Goal: Book appointment/travel/reservation

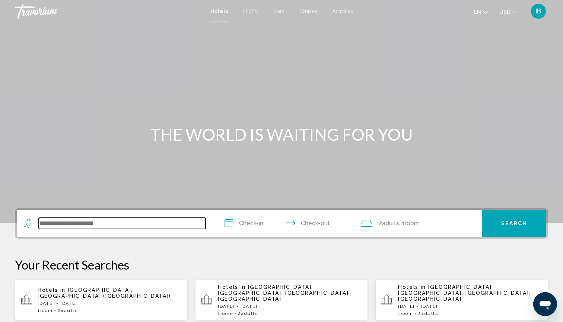
click at [70, 223] on input "Search widget" at bounding box center [122, 223] width 167 height 11
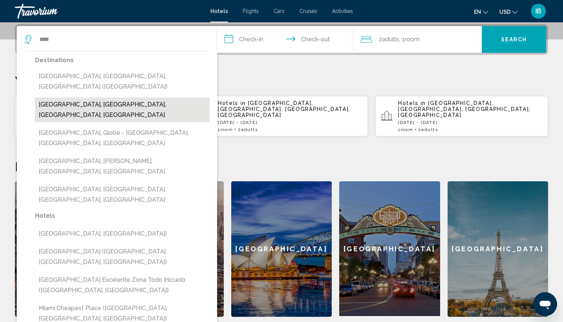
click at [80, 98] on button "Miami Beach, Miami, FL, United States" at bounding box center [122, 110] width 175 height 25
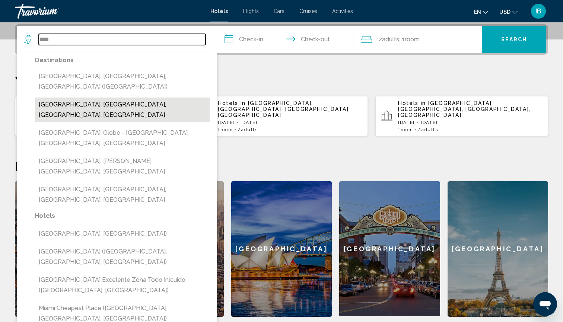
type input "**********"
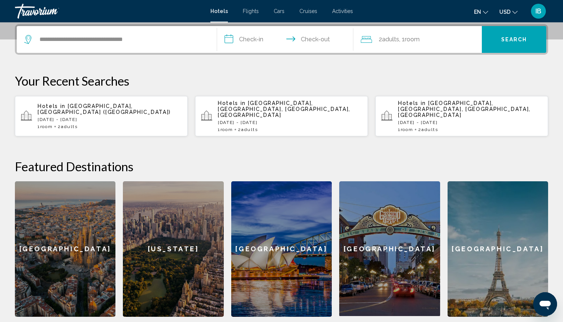
click at [250, 38] on input "**********" at bounding box center [286, 40] width 139 height 29
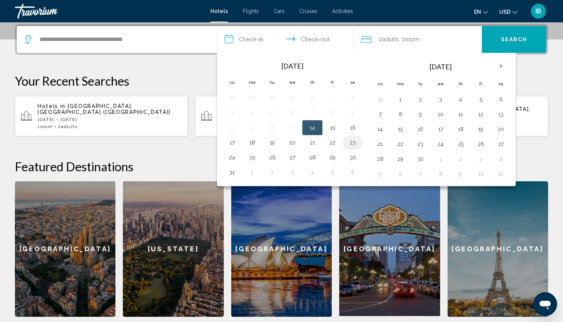
click at [349, 145] on button "23" at bounding box center [353, 143] width 12 height 10
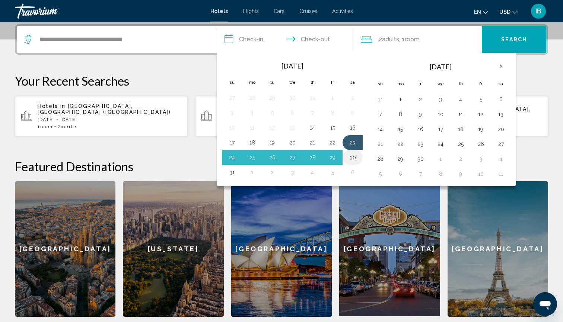
click at [354, 158] on button "30" at bounding box center [353, 157] width 12 height 10
type input "**********"
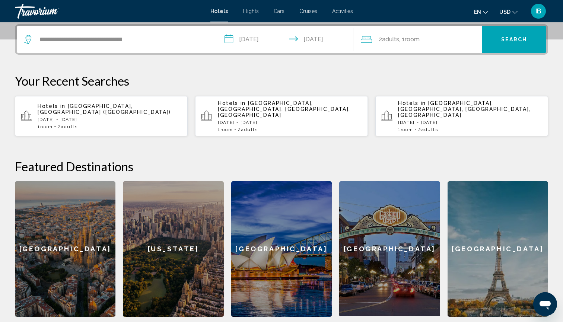
click at [519, 38] on span "Search" at bounding box center [515, 40] width 26 height 6
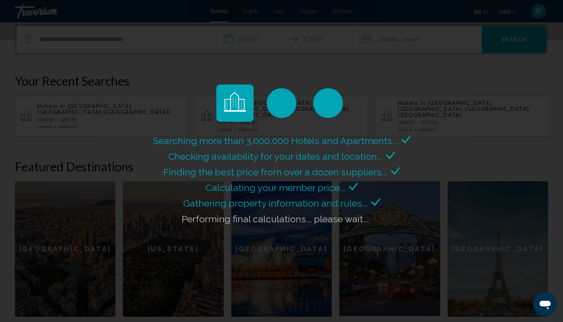
scroll to position [0, 0]
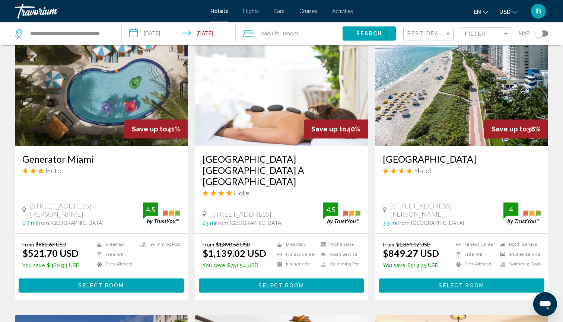
click at [423, 279] on button "Select Room" at bounding box center [461, 286] width 165 height 14
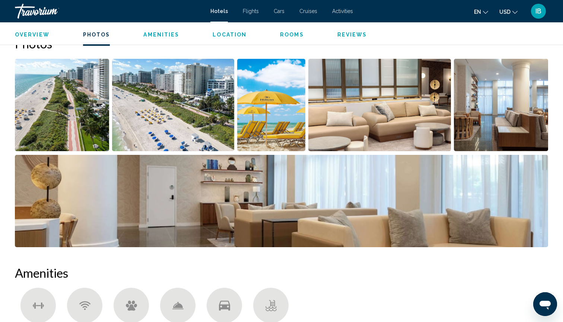
click at [336, 181] on img "Open full-screen image slider" at bounding box center [282, 201] width 534 height 92
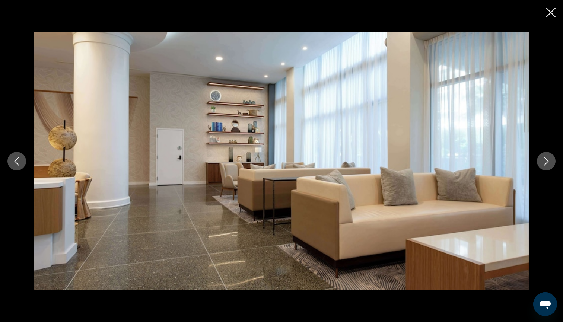
click at [548, 159] on icon "Next image" at bounding box center [546, 161] width 9 height 9
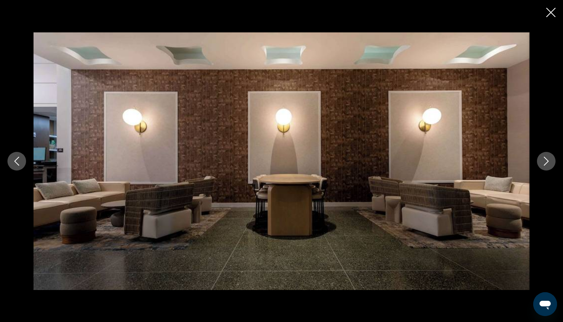
click at [548, 159] on icon "Next image" at bounding box center [546, 161] width 9 height 9
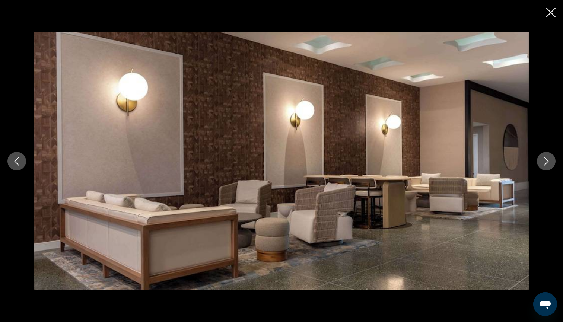
click at [548, 159] on icon "Next image" at bounding box center [546, 161] width 9 height 9
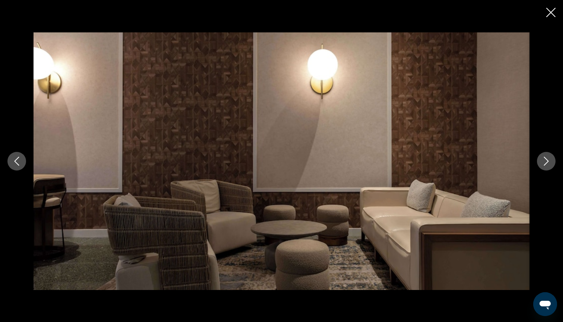
click at [548, 159] on icon "Next image" at bounding box center [546, 161] width 9 height 9
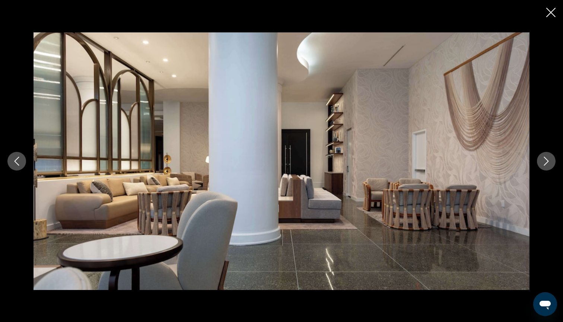
click at [548, 159] on icon "Next image" at bounding box center [546, 161] width 9 height 9
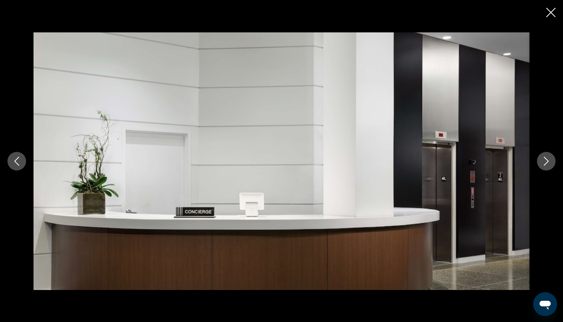
click at [548, 159] on icon "Next image" at bounding box center [546, 161] width 9 height 9
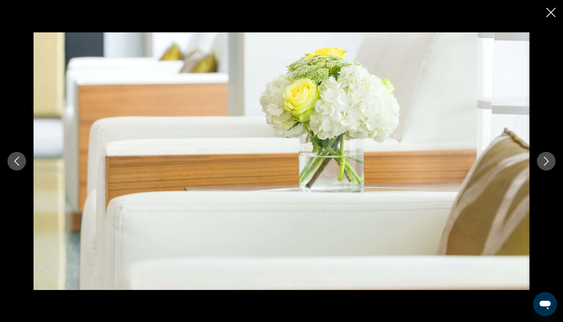
click at [548, 159] on icon "Next image" at bounding box center [546, 161] width 9 height 9
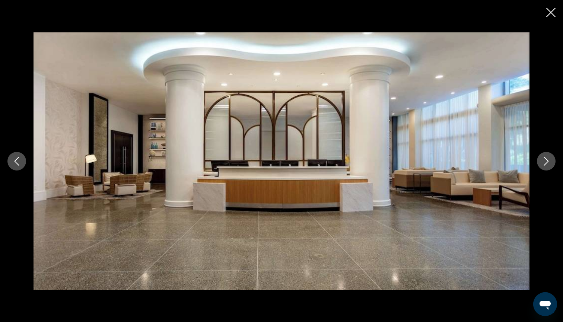
click at [548, 159] on icon "Next image" at bounding box center [546, 161] width 9 height 9
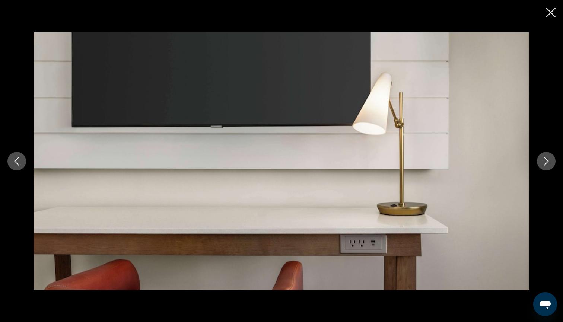
click at [548, 159] on icon "Next image" at bounding box center [546, 161] width 9 height 9
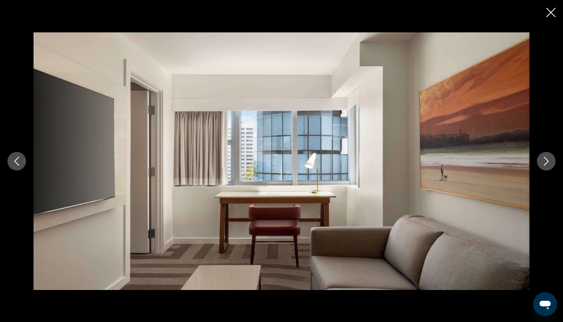
click at [548, 159] on icon "Next image" at bounding box center [546, 161] width 9 height 9
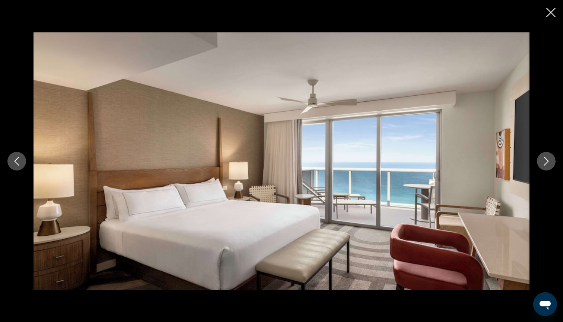
click at [548, 159] on icon "Next image" at bounding box center [546, 161] width 9 height 9
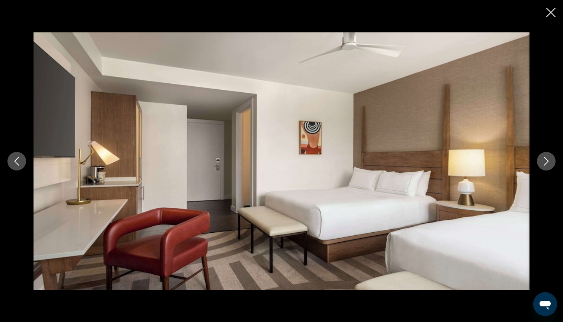
click at [548, 159] on icon "Next image" at bounding box center [546, 161] width 9 height 9
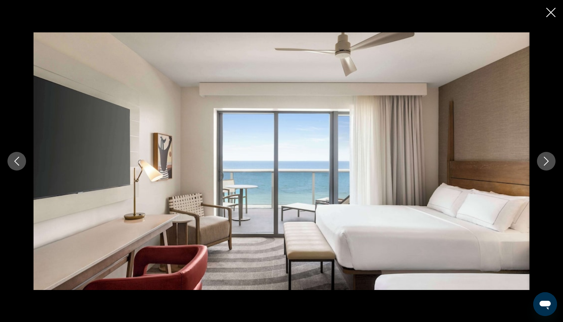
click at [548, 159] on icon "Next image" at bounding box center [546, 161] width 9 height 9
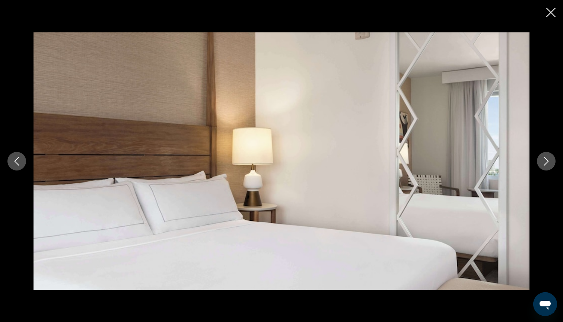
click at [548, 159] on icon "Next image" at bounding box center [546, 161] width 9 height 9
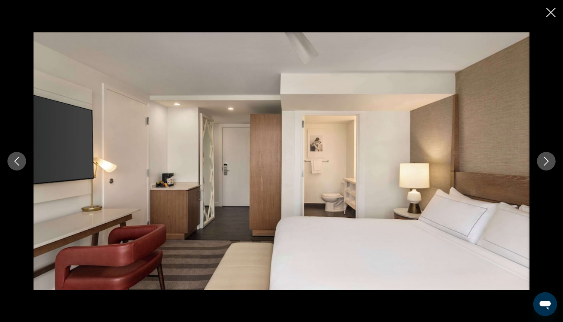
click at [548, 159] on icon "Next image" at bounding box center [546, 161] width 9 height 9
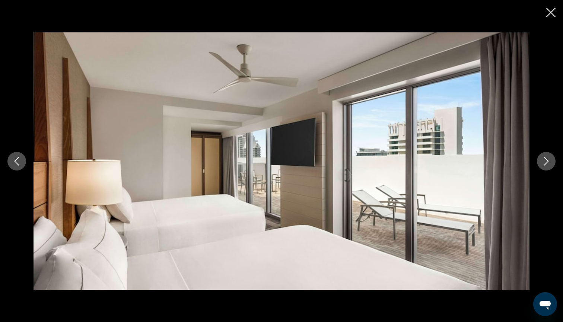
click at [548, 160] on icon "Next image" at bounding box center [546, 161] width 9 height 9
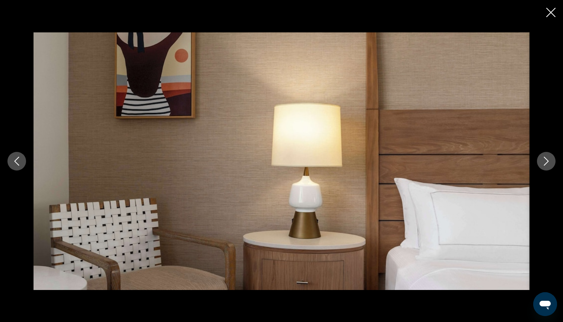
click at [548, 160] on icon "Next image" at bounding box center [546, 161] width 9 height 9
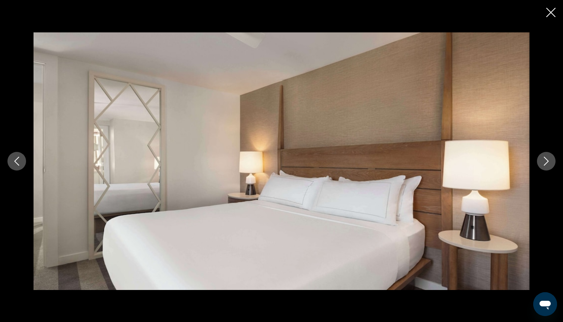
click at [552, 13] on icon "Close slideshow" at bounding box center [551, 12] width 9 height 9
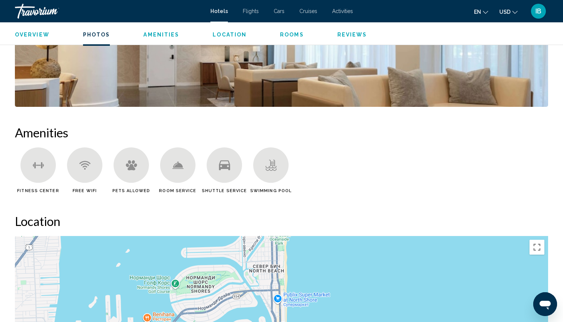
scroll to position [475, 0]
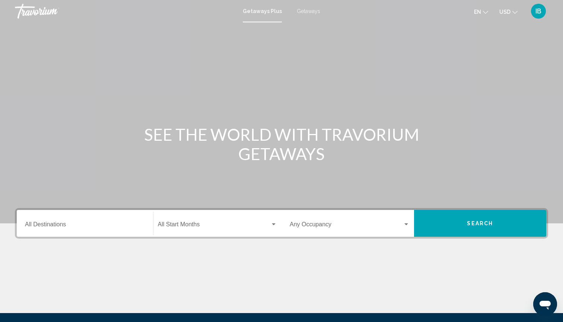
click at [308, 12] on span "Getaways" at bounding box center [308, 11] width 23 height 6
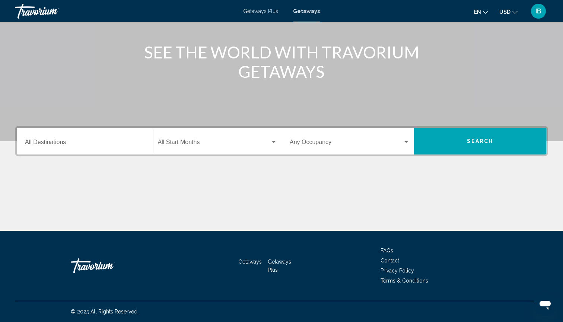
scroll to position [82, 0]
click at [49, 142] on input "Destination All Destinations" at bounding box center [85, 143] width 120 height 7
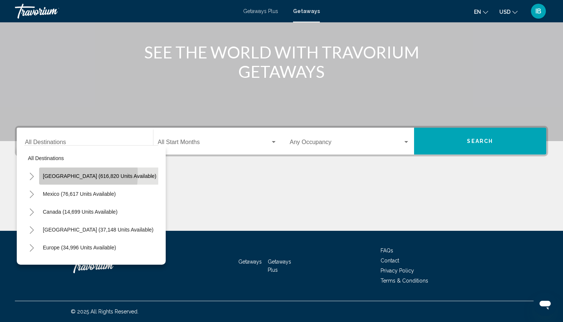
click at [44, 174] on span "[GEOGRAPHIC_DATA] (616,820 units available)" at bounding box center [100, 176] width 114 height 6
type input "**********"
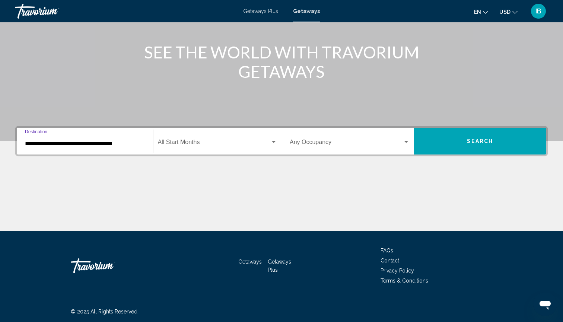
click at [186, 137] on div "Start Month All Start Months" at bounding box center [218, 141] width 120 height 23
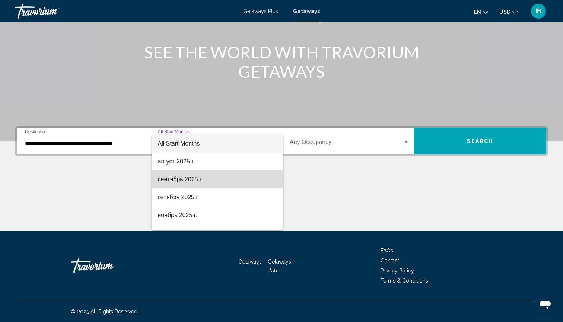
click at [170, 178] on span "сентябрь 2025 г." at bounding box center [218, 180] width 120 height 18
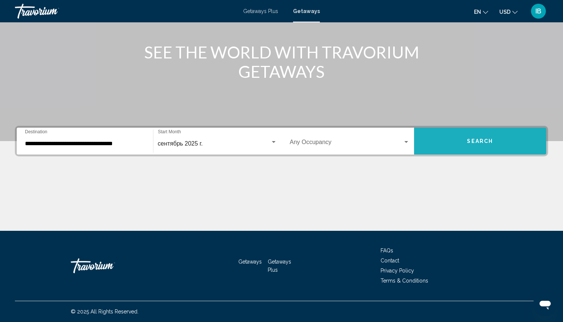
click at [425, 138] on button "Search" at bounding box center [480, 141] width 133 height 27
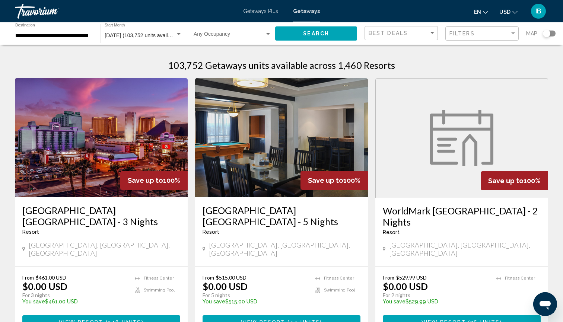
click at [450, 28] on div "Filters" at bounding box center [483, 34] width 67 height 14
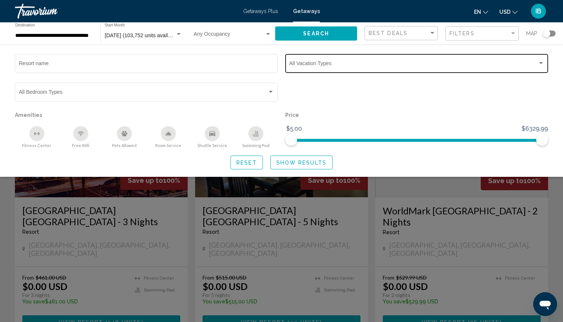
click at [301, 68] on div "Search widget" at bounding box center [417, 65] width 255 height 6
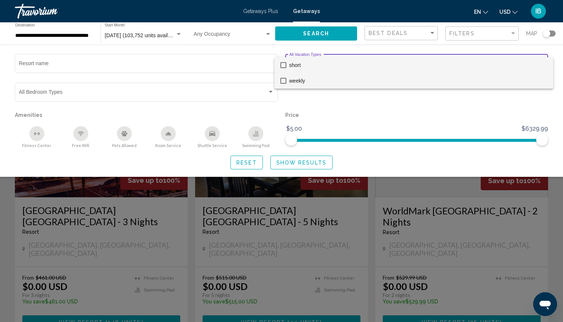
click at [296, 79] on span "weekly" at bounding box center [419, 81] width 258 height 16
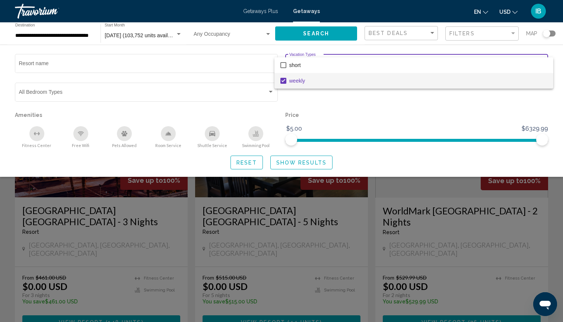
click at [299, 164] on div at bounding box center [281, 161] width 563 height 322
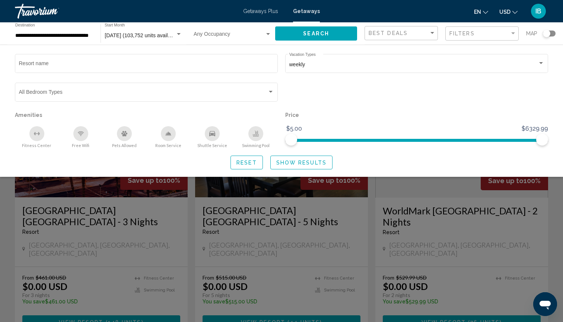
click at [288, 166] on span "Show Results" at bounding box center [301, 163] width 50 height 6
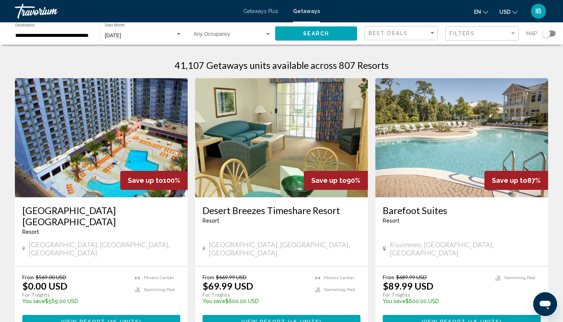
click at [544, 32] on div "Search widget" at bounding box center [546, 33] width 7 height 7
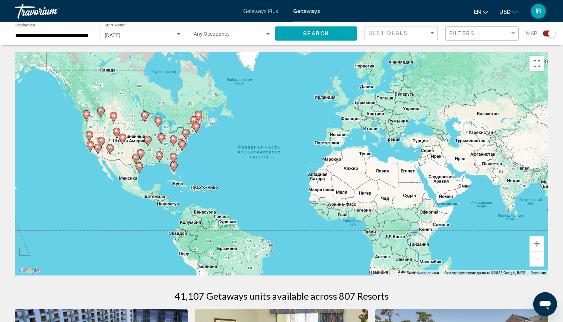
click at [175, 166] on image "Main content" at bounding box center [174, 165] width 4 height 4
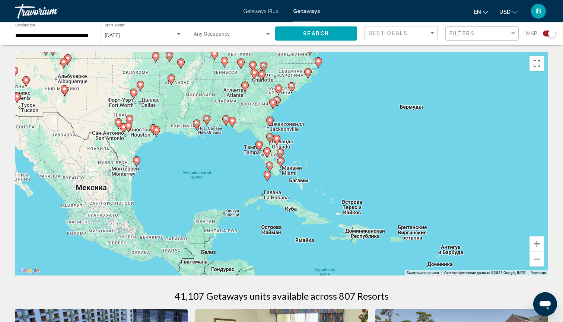
click at [278, 139] on image "Main content" at bounding box center [277, 138] width 4 height 4
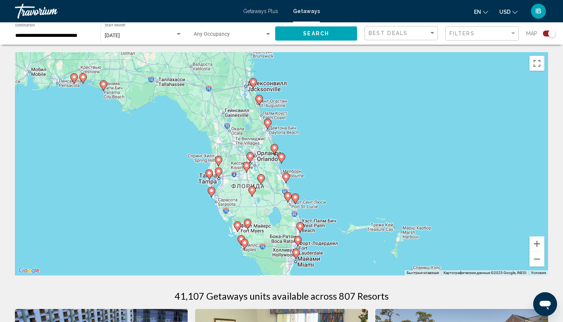
click at [283, 159] on icon "Main content" at bounding box center [281, 159] width 7 height 10
type input "**********"
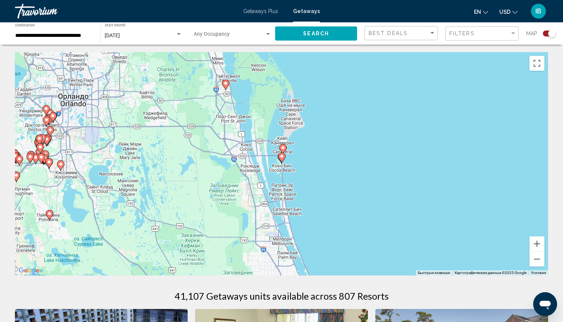
click at [282, 158] on image "Main content" at bounding box center [282, 156] width 4 height 4
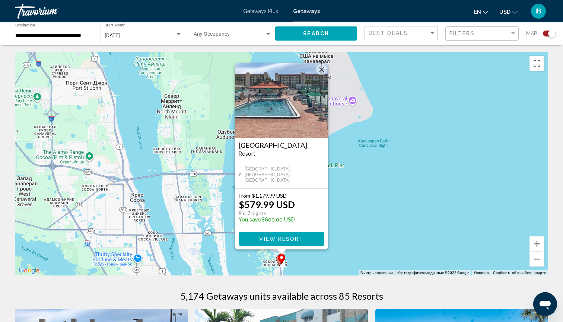
click at [320, 68] on button "Закрыть" at bounding box center [321, 69] width 11 height 11
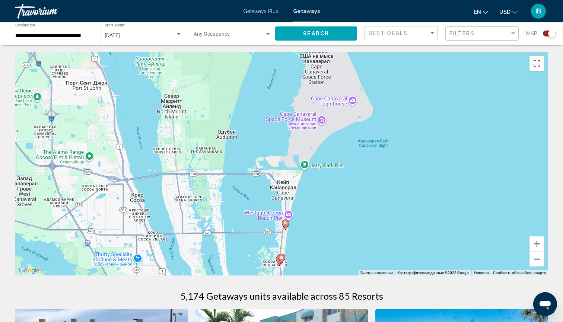
click at [531, 256] on button "Уменьшить" at bounding box center [537, 259] width 15 height 15
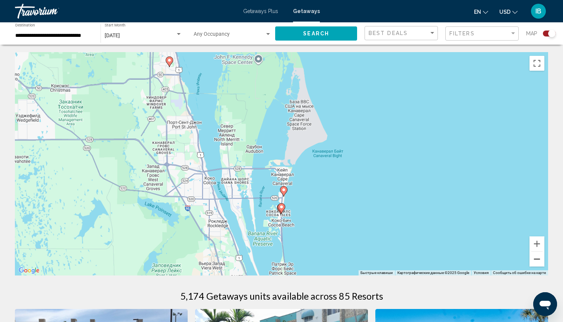
click at [531, 256] on button "Уменьшить" at bounding box center [537, 259] width 15 height 15
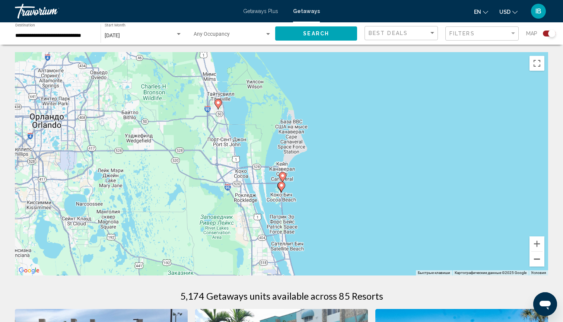
click at [531, 256] on button "Уменьшить" at bounding box center [537, 259] width 15 height 15
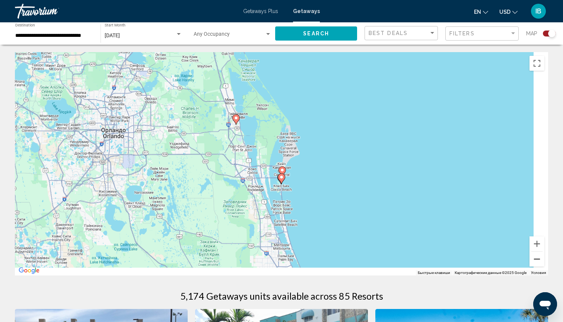
click at [531, 256] on button "Уменьшить" at bounding box center [537, 259] width 15 height 15
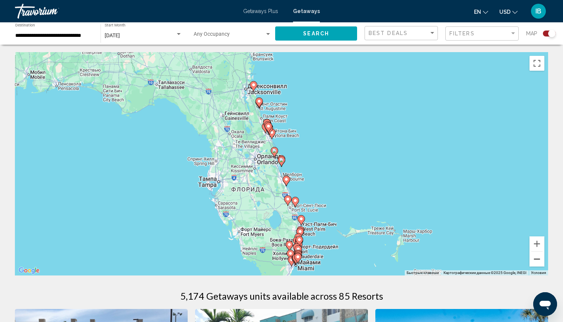
click at [531, 256] on button "Уменьшить" at bounding box center [537, 259] width 15 height 15
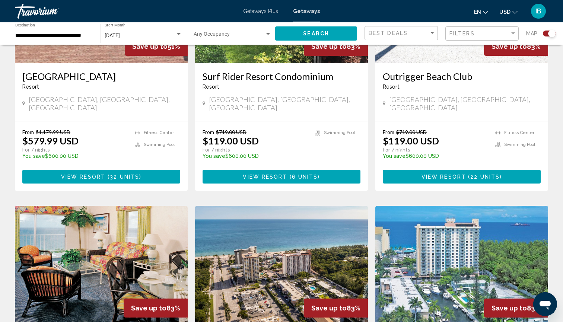
scroll to position [367, 0]
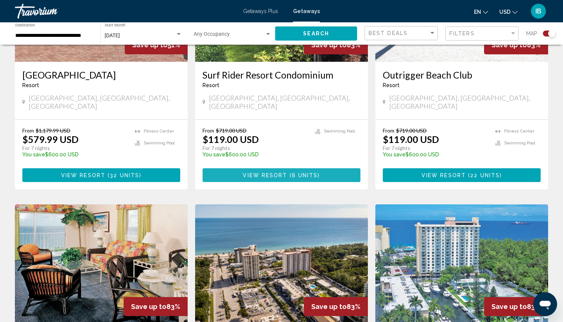
click at [255, 174] on button "View Resort ( 6 units )" at bounding box center [282, 175] width 158 height 14
